Goal: Information Seeking & Learning: Understand process/instructions

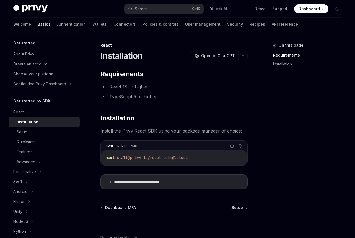
drag, startPoint x: 208, startPoint y: 158, endPoint x: 100, endPoint y: 158, distance: 107.6
click at [100, 158] on div "npm pnpm yarn Copy Ask AI npm install @privy-io/react-auth@latest" at bounding box center [173, 153] width 147 height 25
copy span "npm install @privy-io/react-auth@latest"
click at [308, 137] on div "On this page Requirements Installation" at bounding box center [304, 140] width 84 height 196
click at [279, 152] on div "On this page Requirements Installation" at bounding box center [304, 140] width 84 height 196
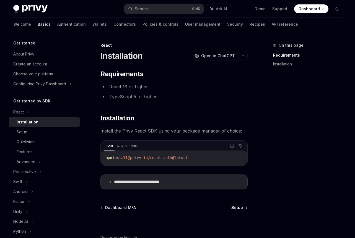
click at [240, 208] on span "Setup" at bounding box center [237, 208] width 12 height 6
type textarea "*"
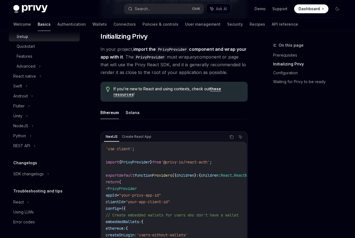
scroll to position [166, 0]
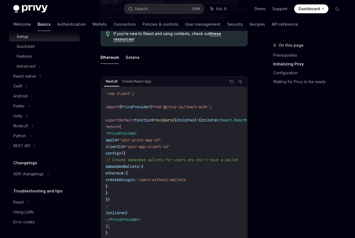
click at [323, 61] on link "Initializing Privy" at bounding box center [309, 64] width 73 height 9
